Goal: Book appointment/travel/reservation

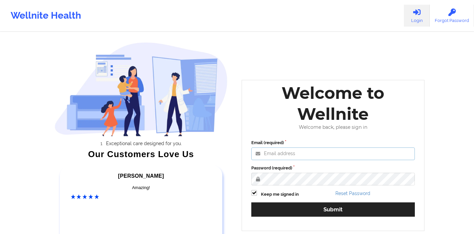
click at [282, 154] on input "Email (required)" at bounding box center [332, 153] width 163 height 13
type input "[EMAIL_ADDRESS][DOMAIN_NAME]"
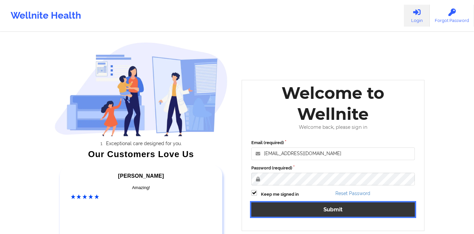
click at [297, 207] on button "Submit" at bounding box center [332, 209] width 163 height 14
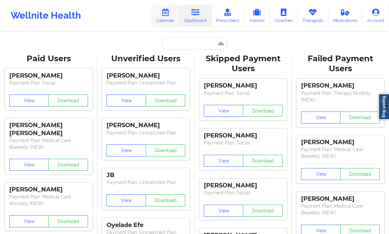
click at [167, 18] on link "Calendar" at bounding box center [165, 16] width 29 height 22
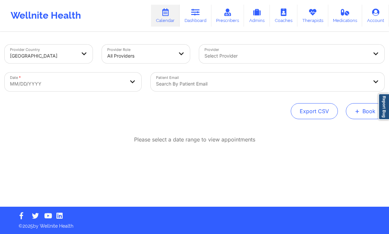
click at [354, 107] on button "+ Book" at bounding box center [365, 111] width 39 height 16
click at [342, 130] on button "Therapy Session" at bounding box center [354, 132] width 51 height 11
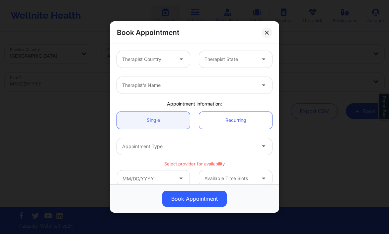
click at [170, 62] on div at bounding box center [147, 59] width 51 height 8
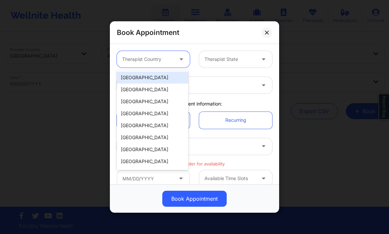
click at [156, 77] on div "[GEOGRAPHIC_DATA]" at bounding box center [152, 77] width 71 height 12
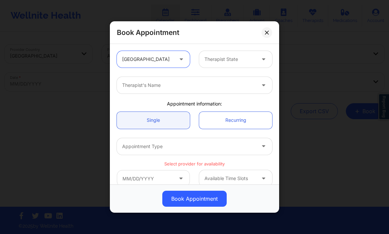
click at [169, 86] on div at bounding box center [189, 85] width 134 height 8
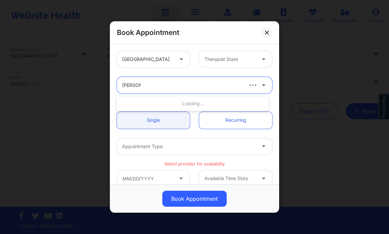
type input "deki test"
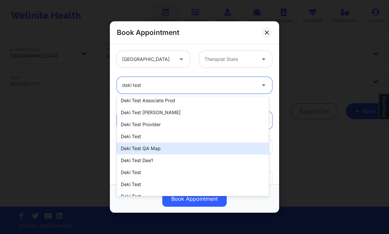
scroll to position [58, 0]
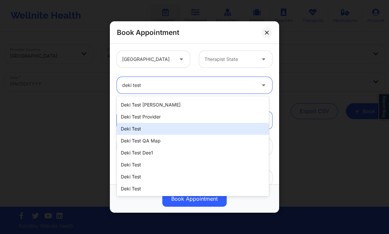
click at [160, 125] on div "Deki Test" at bounding box center [193, 129] width 152 height 12
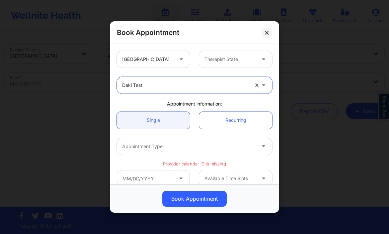
click at [183, 85] on div at bounding box center [185, 85] width 127 height 8
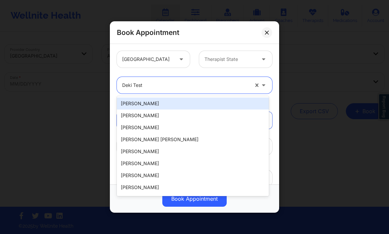
click at [162, 88] on div at bounding box center [185, 85] width 127 height 8
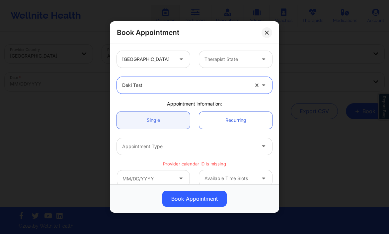
click at [158, 86] on div at bounding box center [185, 85] width 127 height 8
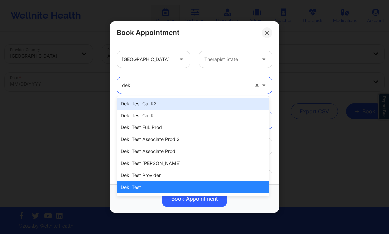
type input "deki"
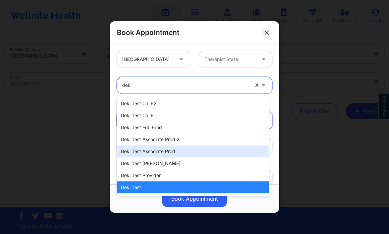
click at [161, 149] on div "Deki Test Associate Prod" at bounding box center [193, 151] width 152 height 12
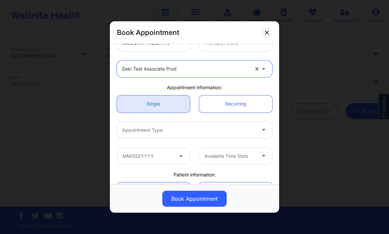
scroll to position [20, 0]
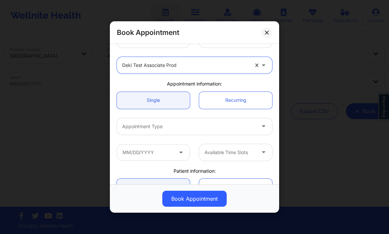
click at [172, 126] on div at bounding box center [189, 126] width 134 height 8
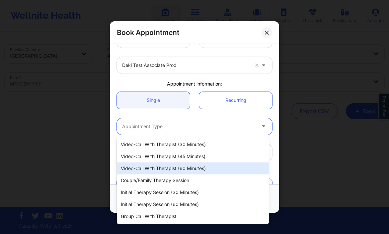
click at [170, 166] on div "Video-Call with Therapist (60 minutes)" at bounding box center [193, 168] width 152 height 12
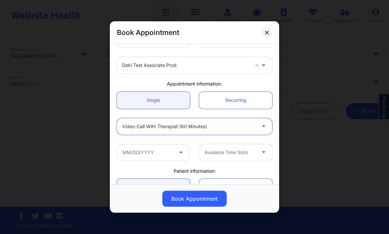
scroll to position [40, 0]
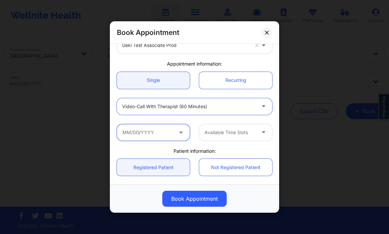
click at [176, 130] on input "text" at bounding box center [153, 132] width 73 height 17
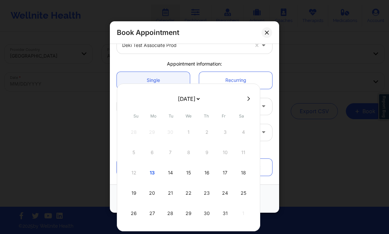
click at [247, 97] on icon at bounding box center [248, 98] width 3 height 4
select select "2025-10"
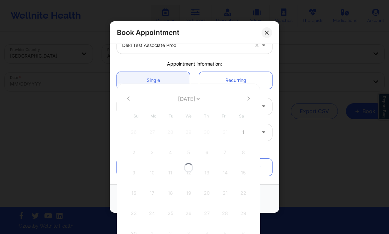
select select "2025-10"
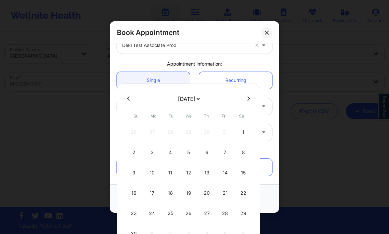
click at [247, 97] on icon at bounding box center [248, 98] width 3 height 4
select select "2025-11"
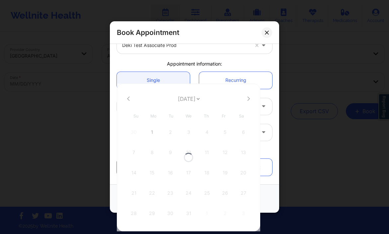
select select "2025-11"
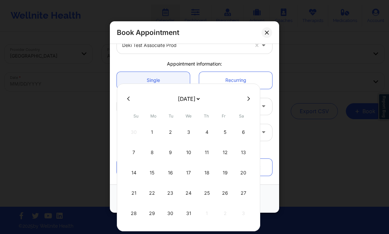
click at [247, 97] on icon at bounding box center [248, 98] width 3 height 4
select select "2026-0"
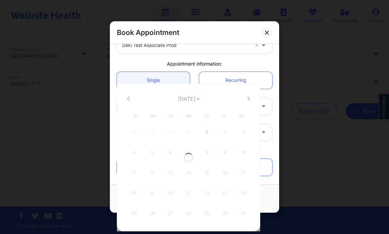
select select "2026-0"
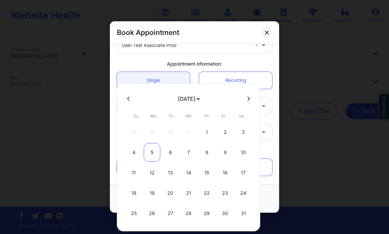
click at [152, 151] on div "5" at bounding box center [152, 152] width 17 height 19
type input "[DATE]"
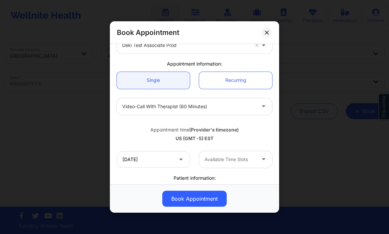
click at [219, 158] on div at bounding box center [230, 159] width 51 height 8
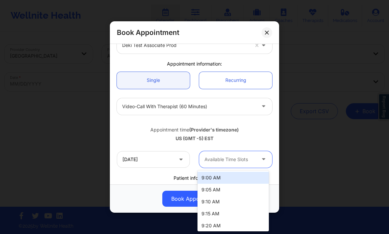
click at [216, 178] on div "9:00 AM" at bounding box center [233, 177] width 71 height 12
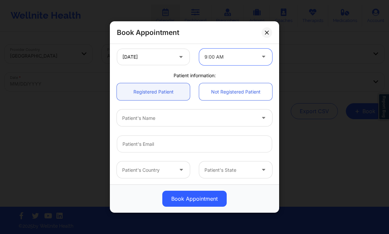
scroll to position [140, 0]
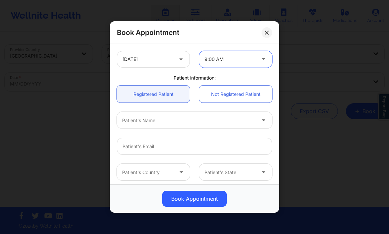
click at [217, 125] on div "Patient's Name" at bounding box center [187, 120] width 140 height 17
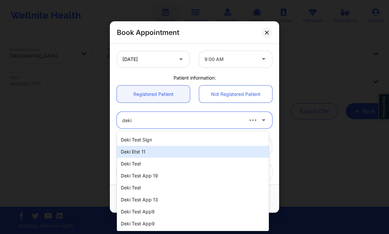
scroll to position [0, 0]
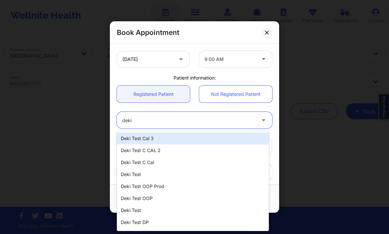
type input "deki"
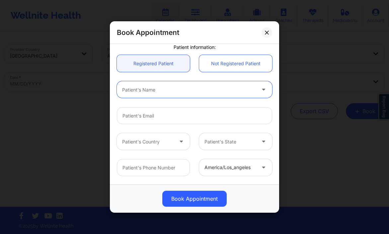
scroll to position [174, 0]
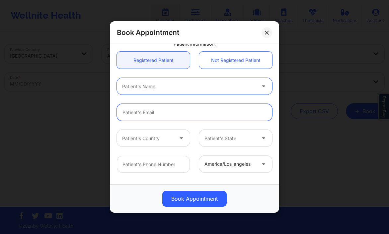
click at [176, 114] on input "Patient Email" at bounding box center [194, 112] width 155 height 17
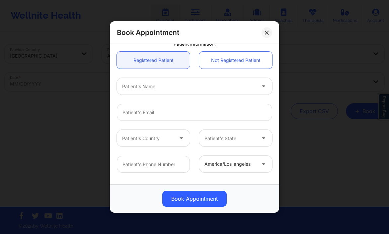
click at [178, 87] on div at bounding box center [189, 86] width 134 height 8
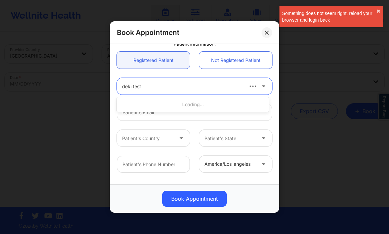
type input "[PERSON_NAME]"
click at [264, 28] on button at bounding box center [267, 32] width 11 height 11
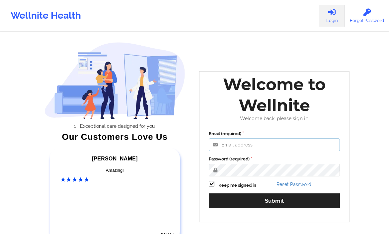
click at [270, 142] on input "Email (required)" at bounding box center [274, 144] width 131 height 13
type input "[EMAIL_ADDRESS][DOMAIN_NAME]"
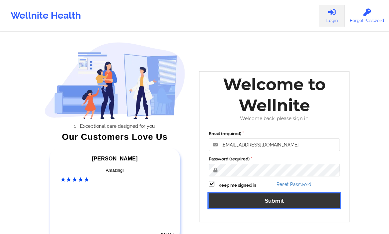
click at [234, 204] on button "Submit" at bounding box center [274, 200] width 131 height 14
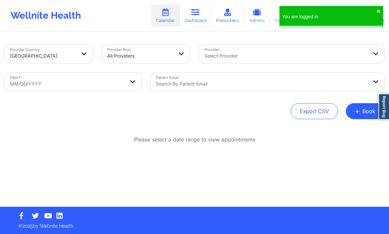
click at [212, 84] on div at bounding box center [262, 84] width 212 height 8
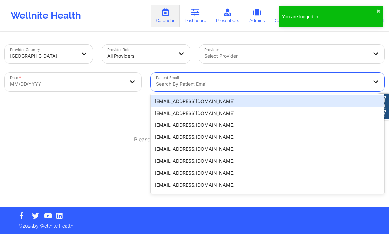
click at [243, 54] on div at bounding box center [286, 56] width 163 height 8
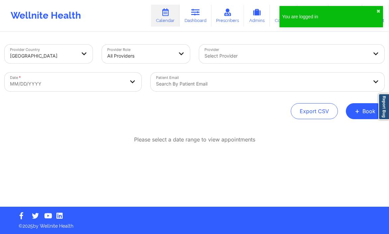
click at [161, 131] on div "Provider Country United States Provider Role All Providers Provider Select Prov…" at bounding box center [194, 120] width 389 height 174
click at [360, 109] on span "+" at bounding box center [357, 111] width 5 height 4
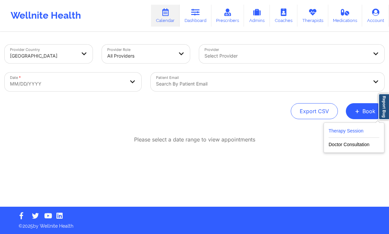
click at [340, 128] on button "Therapy Session" at bounding box center [354, 132] width 51 height 11
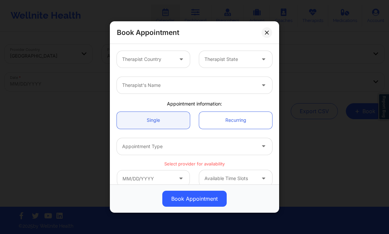
click at [208, 91] on div "Therapist's Name" at bounding box center [187, 85] width 140 height 17
type input "dek"
click at [178, 57] on icon at bounding box center [181, 58] width 7 height 6
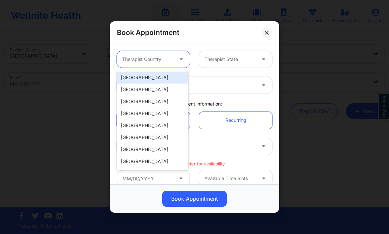
click at [160, 77] on div "[GEOGRAPHIC_DATA]" at bounding box center [152, 77] width 71 height 12
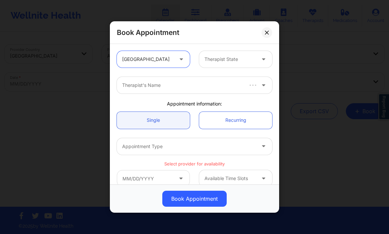
click at [169, 85] on div at bounding box center [182, 85] width 120 height 8
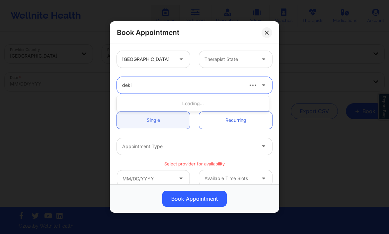
type input "deki"
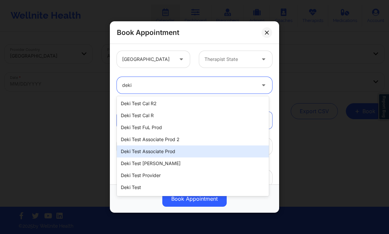
click at [151, 146] on div "Deki Test Associate Prod" at bounding box center [193, 151] width 152 height 12
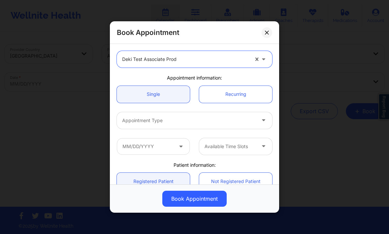
scroll to position [29, 0]
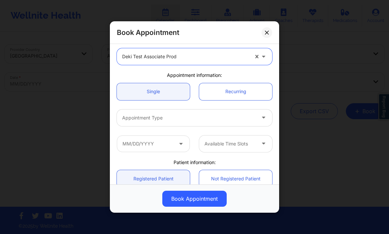
click at [137, 116] on div at bounding box center [189, 118] width 134 height 8
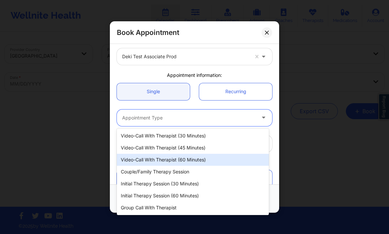
click at [146, 157] on div "Video-Call with Therapist (60 minutes)" at bounding box center [193, 159] width 152 height 12
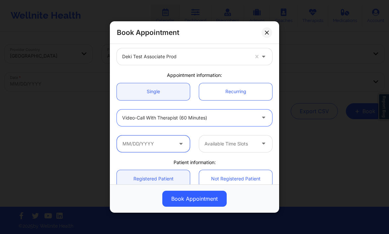
click at [160, 142] on input "text" at bounding box center [153, 143] width 73 height 17
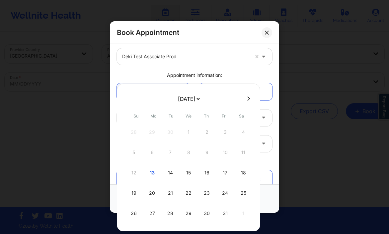
click at [245, 98] on button at bounding box center [248, 99] width 7 height 6
select select "2025-10"
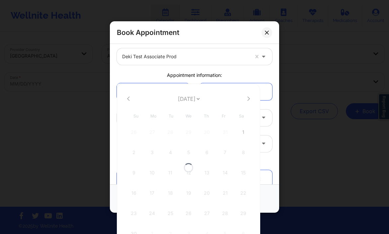
click at [245, 98] on div at bounding box center [189, 167] width 144 height 168
select select "2025-10"
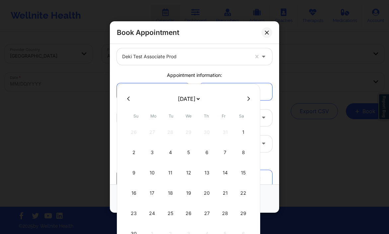
click at [245, 98] on button at bounding box center [248, 99] width 7 height 6
select select "2025-11"
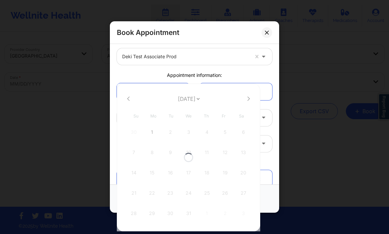
select select "2025-11"
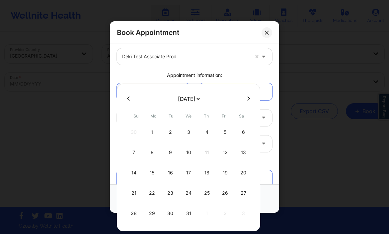
click at [245, 98] on button at bounding box center [248, 99] width 7 height 6
select select "2026-0"
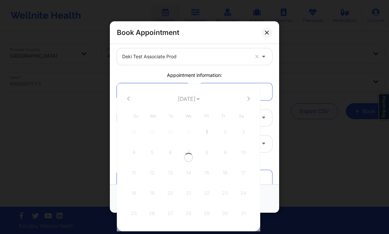
select select "2026-0"
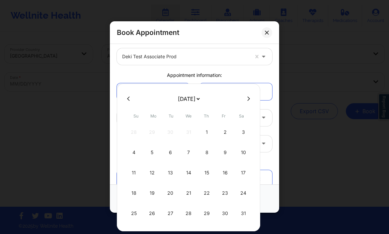
click at [207, 132] on div "1" at bounding box center [207, 132] width 17 height 19
type input "01/01/2026"
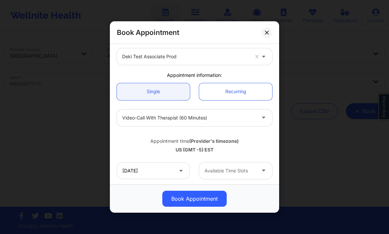
scroll to position [59, 0]
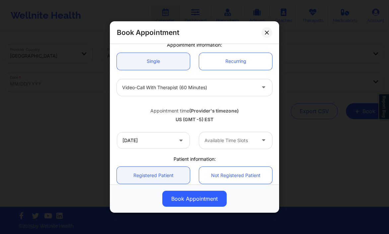
click at [228, 140] on div at bounding box center [230, 140] width 51 height 8
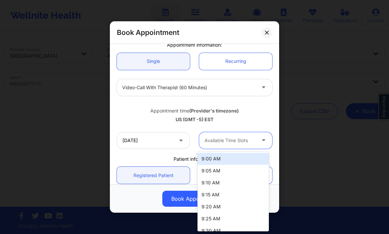
click at [220, 164] on div "9:00 AM" at bounding box center [233, 158] width 71 height 12
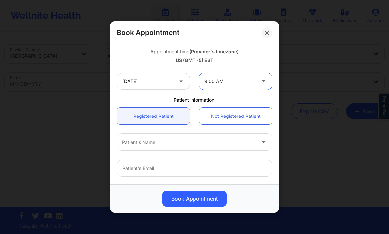
scroll to position [119, 0]
click at [212, 134] on div "Patient's Name" at bounding box center [187, 141] width 140 height 17
type input "deki test"
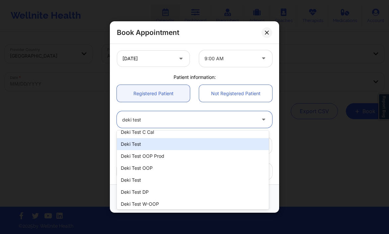
scroll to position [26, 0]
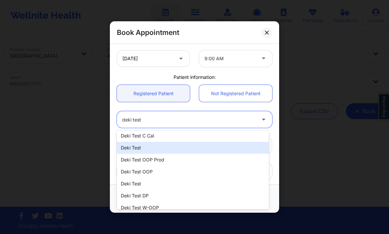
click at [192, 148] on div "Deki Test" at bounding box center [193, 148] width 152 height 12
type input "dekitestasc@wellnite.com"
type input "+14157671564"
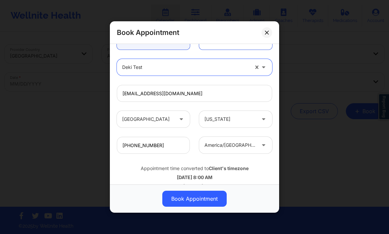
scroll to position [204, 0]
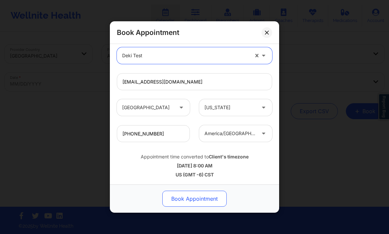
click at [199, 195] on button "Book Appointment" at bounding box center [194, 198] width 64 height 16
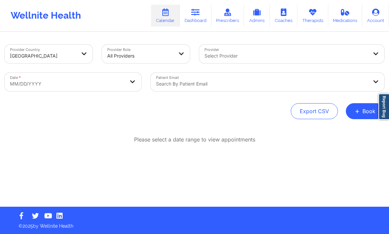
click at [96, 92] on div "Date * MM/DD/YYYY" at bounding box center [73, 82] width 146 height 28
click at [114, 86] on body "Wellnite Health Calendar Dashboard Prescribers Admins Coaches Therapists Medica…" at bounding box center [194, 117] width 389 height 234
select select "2025-8"
select select "2025-9"
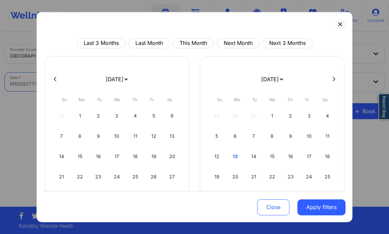
click at [333, 79] on icon at bounding box center [334, 78] width 3 height 5
select select "2025-9"
select select "2025-10"
click at [333, 79] on icon at bounding box center [334, 78] width 3 height 5
select select "2025-10"
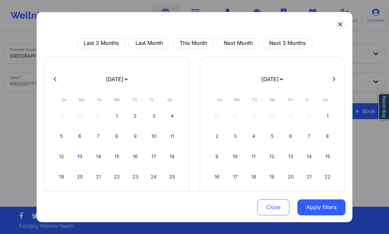
select select "2025-11"
click at [333, 79] on icon at bounding box center [334, 78] width 3 height 5
select select "2025-11"
select select "2026-0"
click at [333, 79] on icon at bounding box center [334, 78] width 3 height 5
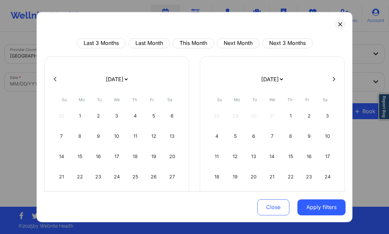
select select "2026-0"
select select "2026-1"
click at [137, 122] on div "1" at bounding box center [135, 115] width 17 height 19
select select "2026-0"
select select "2026-1"
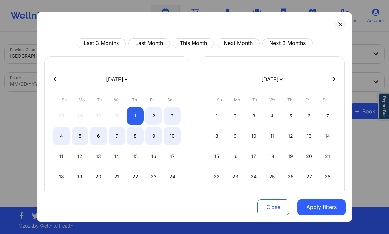
select select "2026-0"
select select "2026-1"
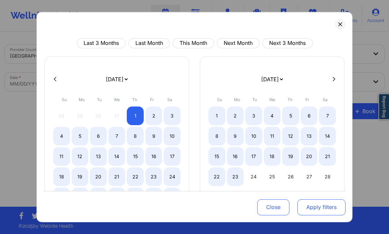
click at [308, 212] on button "Apply filters" at bounding box center [322, 207] width 48 height 16
select select "2026-0"
select select "2026-1"
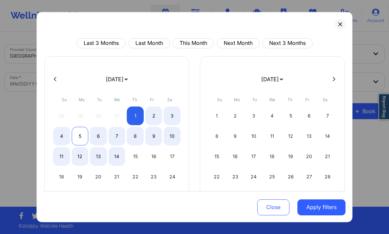
select select "2026-0"
select select "2026-1"
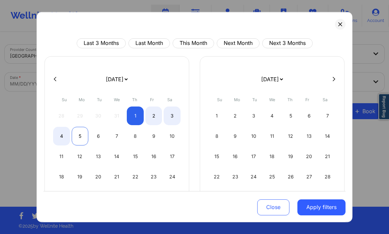
click at [74, 135] on div "5" at bounding box center [80, 135] width 17 height 19
select select "2026-0"
select select "2026-1"
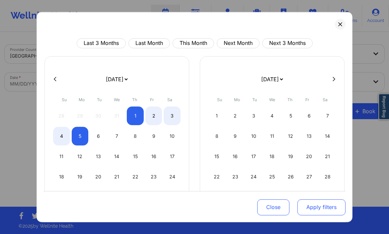
click at [322, 203] on button "Apply filters" at bounding box center [322, 207] width 48 height 16
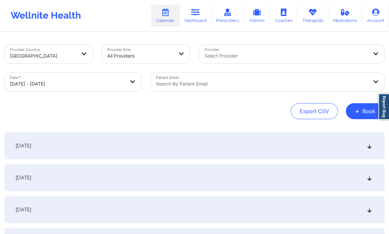
click at [273, 142] on div "January 1, 2026" at bounding box center [195, 145] width 380 height 27
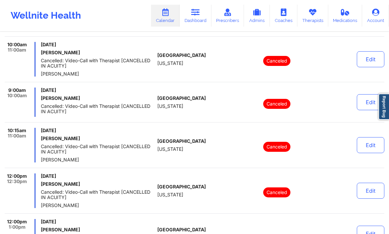
scroll to position [0, 0]
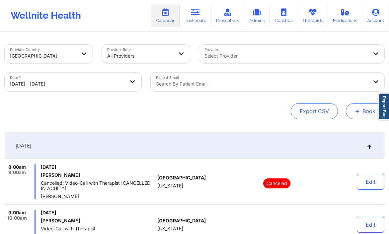
click at [357, 109] on span "+" at bounding box center [357, 111] width 5 height 4
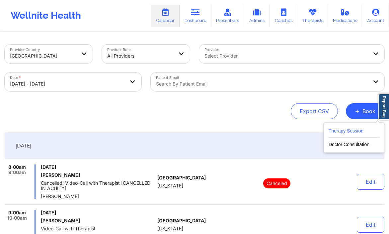
click at [342, 129] on button "Therapy Session" at bounding box center [354, 132] width 51 height 11
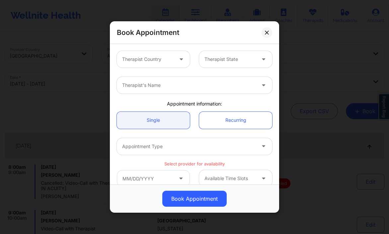
click at [217, 66] on div "Therapist State" at bounding box center [227, 59] width 57 height 17
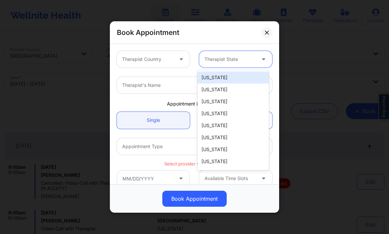
click at [184, 57] on div at bounding box center [182, 59] width 8 height 8
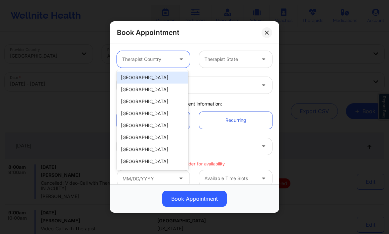
click at [157, 80] on div "[GEOGRAPHIC_DATA]" at bounding box center [152, 77] width 71 height 12
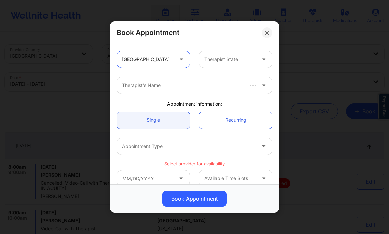
click at [162, 84] on div at bounding box center [182, 85] width 120 height 8
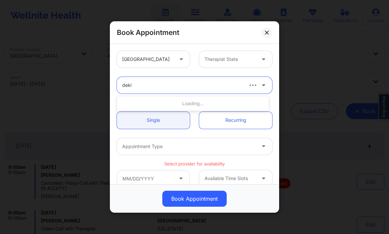
type input "deki"
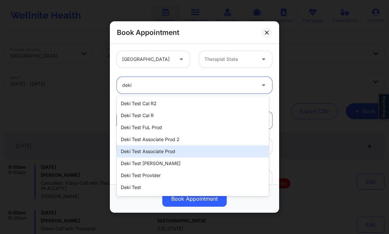
click at [159, 148] on div "Deki Test Associate Prod" at bounding box center [193, 151] width 152 height 12
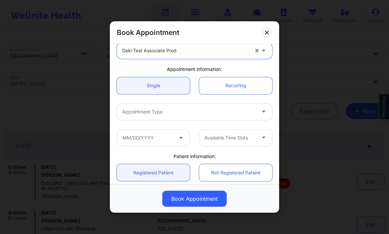
scroll to position [48, 0]
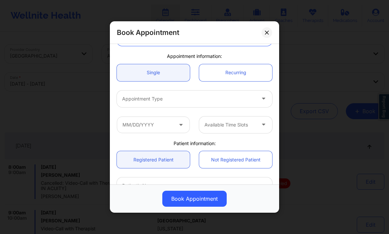
click at [169, 87] on div "Appointment Type" at bounding box center [194, 98] width 165 height 26
click at [164, 97] on div at bounding box center [189, 99] width 134 height 8
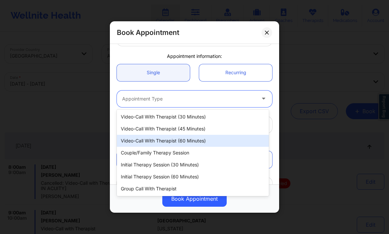
click at [165, 139] on div "Video-Call with Therapist (60 minutes)" at bounding box center [193, 141] width 152 height 12
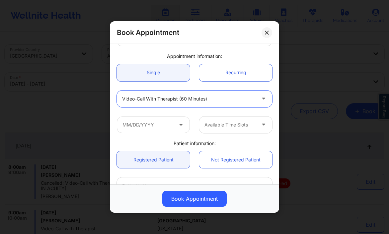
scroll to position [84, 0]
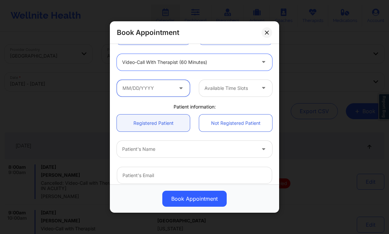
click at [172, 88] on input "text" at bounding box center [153, 87] width 73 height 17
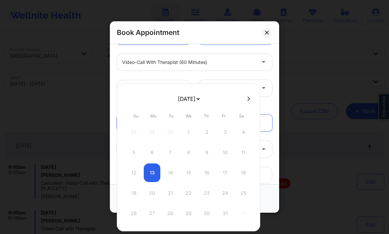
click at [249, 100] on icon at bounding box center [248, 98] width 3 height 5
select select "2025-10"
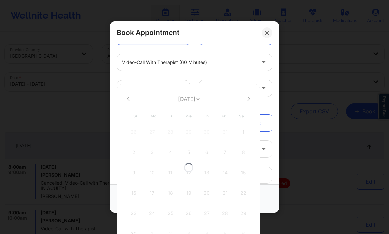
click at [249, 100] on div at bounding box center [189, 167] width 144 height 168
select select "2025-10"
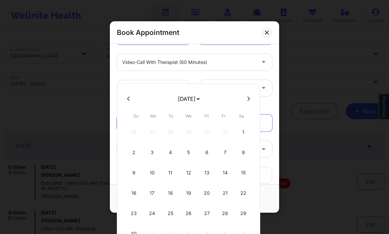
click at [247, 99] on icon at bounding box center [248, 98] width 3 height 5
select select "2025-11"
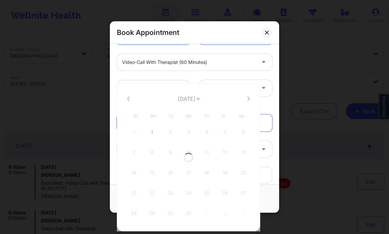
click at [246, 99] on div at bounding box center [189, 156] width 144 height 147
select select "2025-11"
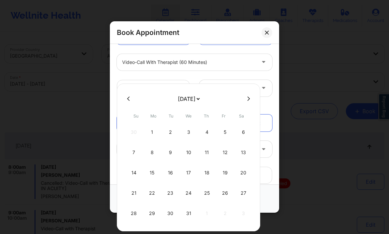
click at [247, 99] on icon at bounding box center [248, 98] width 3 height 5
select select "2026-0"
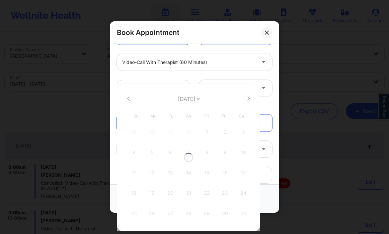
select select "2026-0"
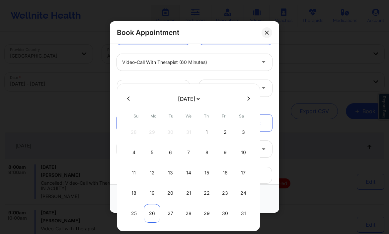
click at [149, 211] on div "26" at bounding box center [152, 213] width 17 height 19
type input "01/26/2026"
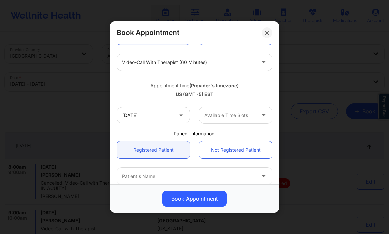
click at [216, 114] on div at bounding box center [230, 115] width 51 height 8
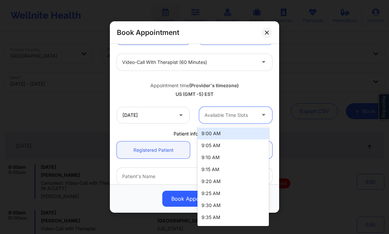
click at [214, 134] on div "9:00 AM" at bounding box center [233, 133] width 71 height 12
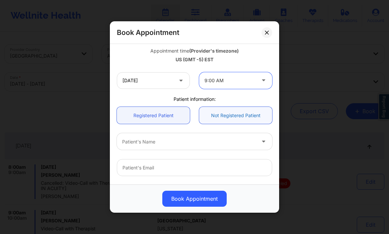
scroll to position [129, 0]
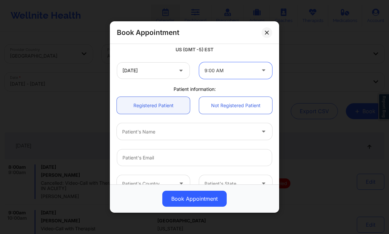
click at [194, 132] on div at bounding box center [189, 131] width 134 height 8
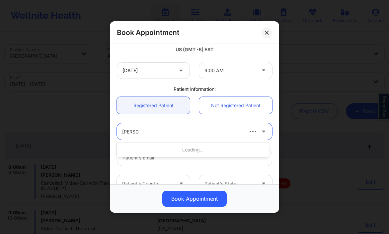
type input "deki test"
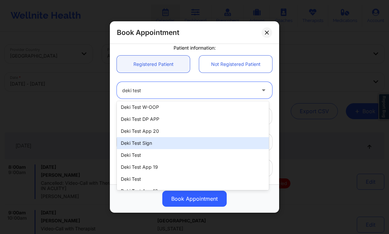
scroll to position [95, 0]
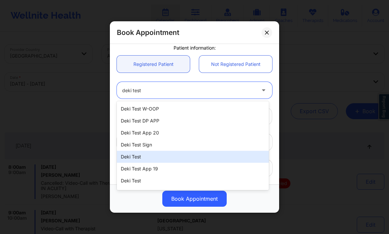
click at [172, 154] on div "Deki Test" at bounding box center [193, 156] width 152 height 12
type input "dekitestemm@wellnite.com"
type input "+14157671564"
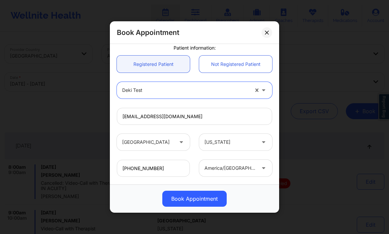
click at [183, 90] on div at bounding box center [185, 90] width 127 height 8
type input "deki test"
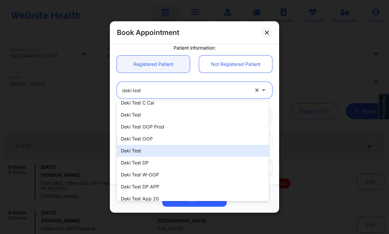
scroll to position [27, 0]
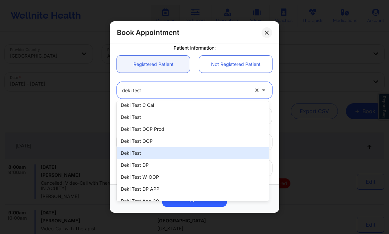
click at [176, 155] on div "Deki Test" at bounding box center [193, 153] width 152 height 12
type input "dekitestdpe@wellnite.com"
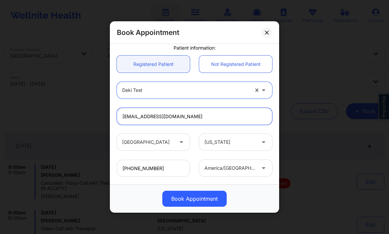
click at [180, 117] on input "dekitestdpe@wellnite.com" at bounding box center [194, 116] width 155 height 17
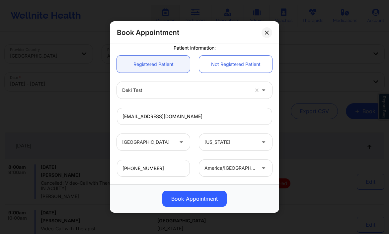
click at [177, 91] on div at bounding box center [185, 90] width 127 height 8
type input "deki test"
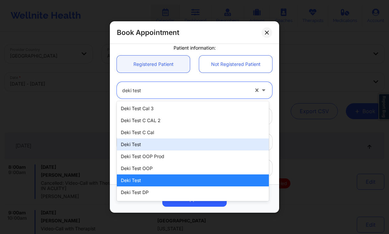
click at [169, 141] on div "Deki Test" at bounding box center [193, 144] width 152 height 12
type input "dekitestasc@wellnite.com"
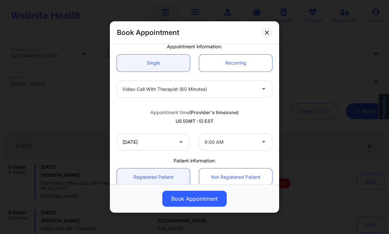
scroll to position [63, 0]
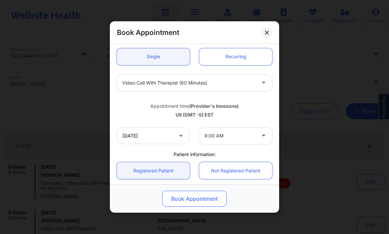
click at [202, 203] on button "Book Appointment" at bounding box center [194, 198] width 64 height 16
